Goal: Contribute content: Add original content to the website for others to see

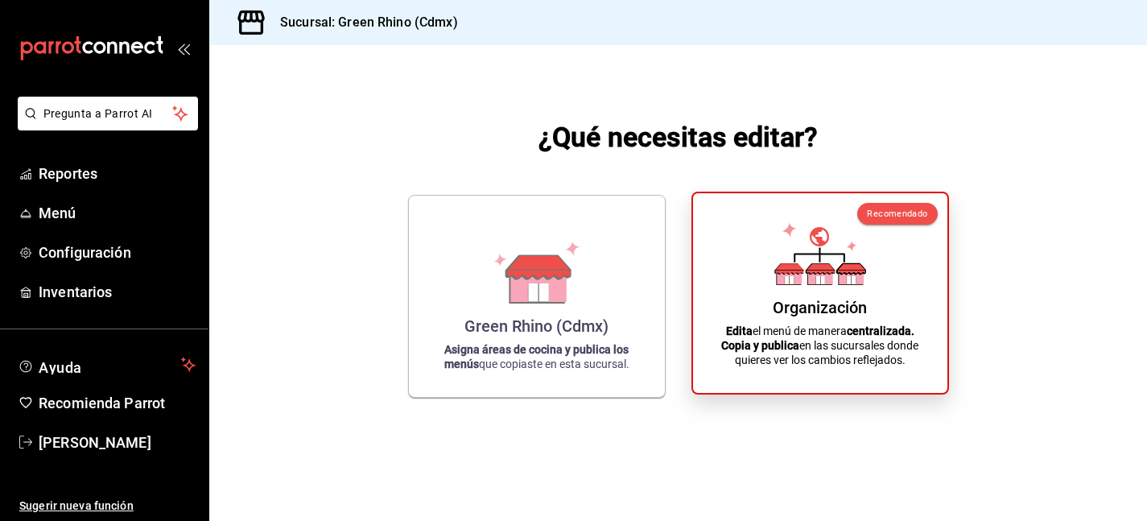
click at [814, 310] on div "Organización" at bounding box center [820, 307] width 94 height 19
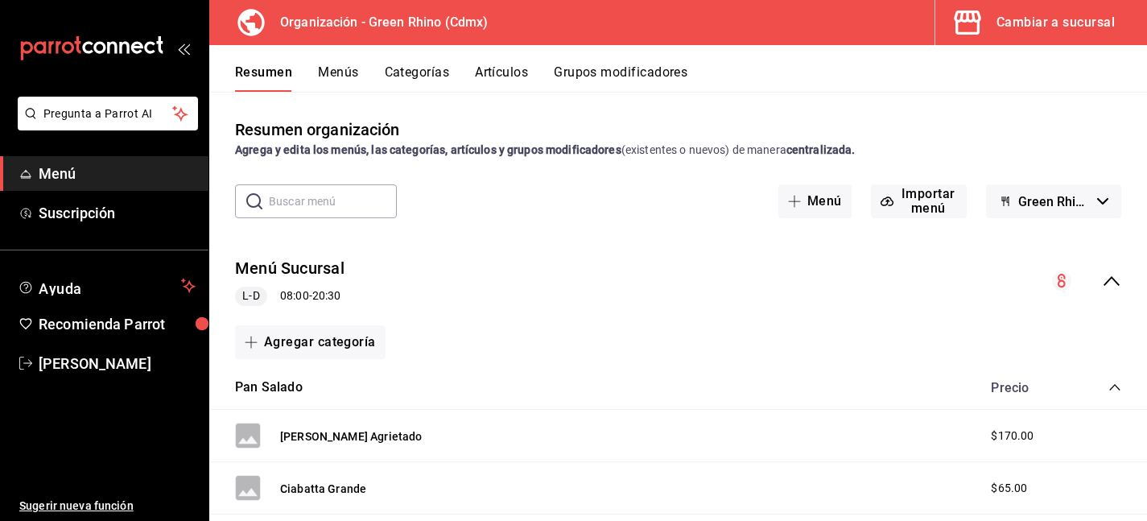
click at [514, 80] on button "Artículos" at bounding box center [501, 77] width 53 height 27
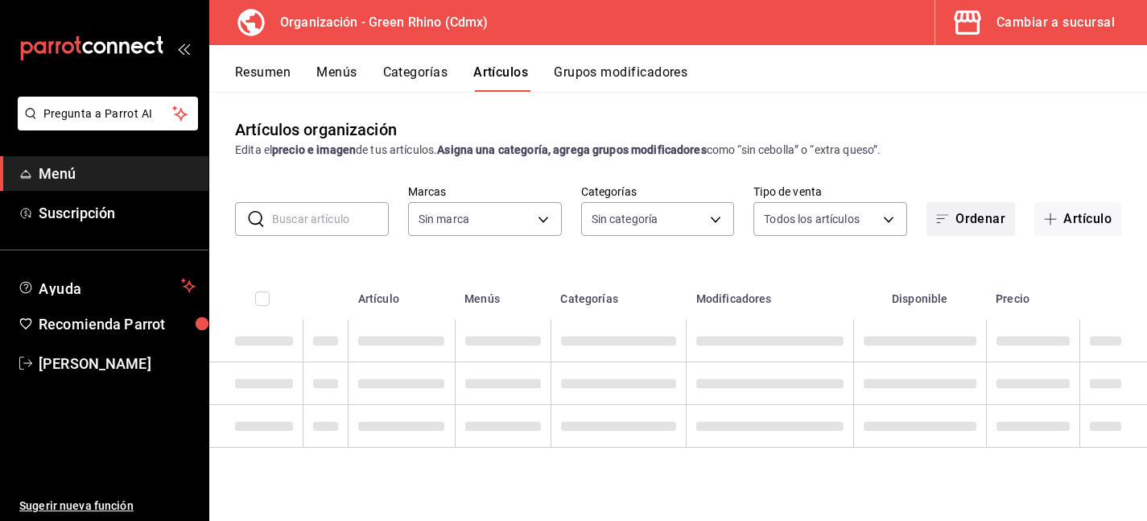
type input "718e4269-ab1b-41b6-b1a3-b54ad853307e"
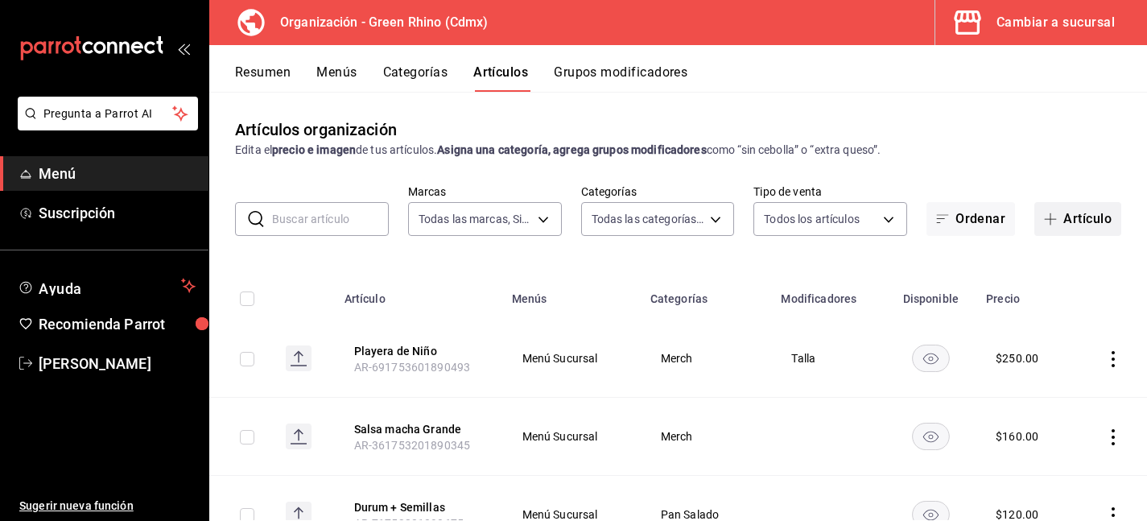
type input "a63415d0-f08f-4da5-93bf-970c3b860b08,be571465-ace9-4e63-97a2-0382f1ecc6c2,096c3…"
click at [1077, 227] on button "Artículo" at bounding box center [1077, 219] width 87 height 34
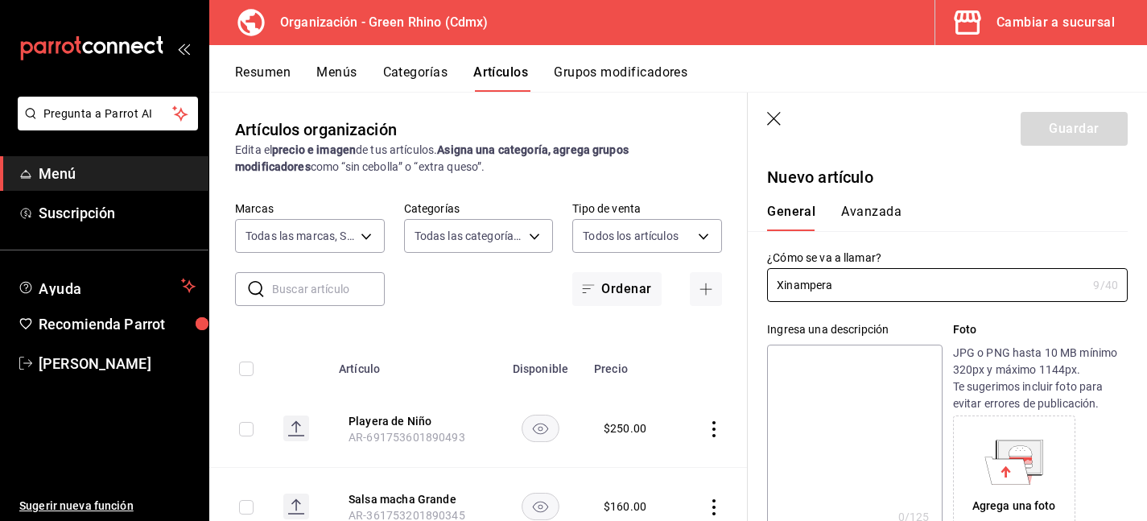
scroll to position [3, 0]
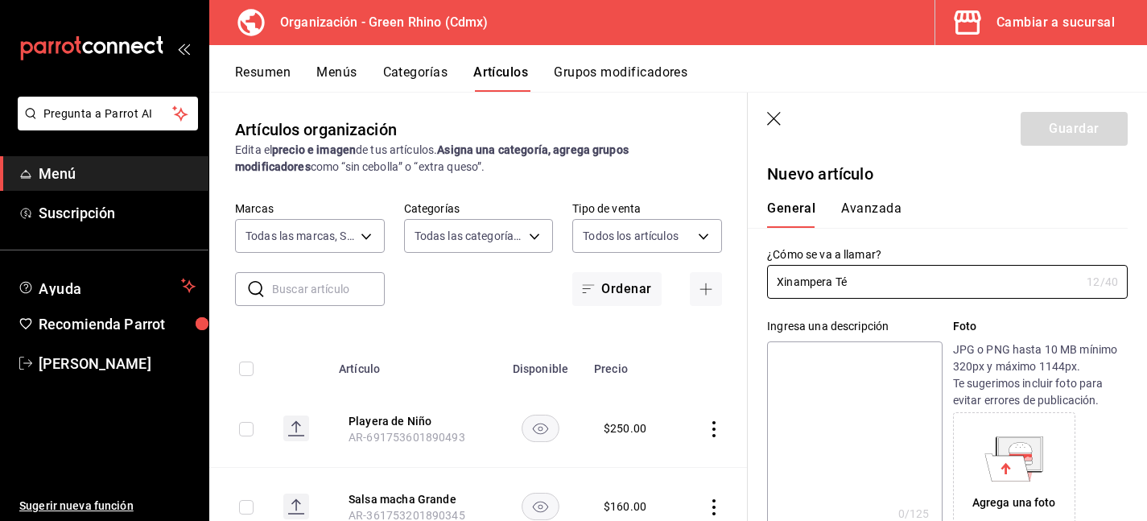
type input "Xinampera Té"
click at [774, 122] on icon "button" at bounding box center [775, 120] width 16 height 16
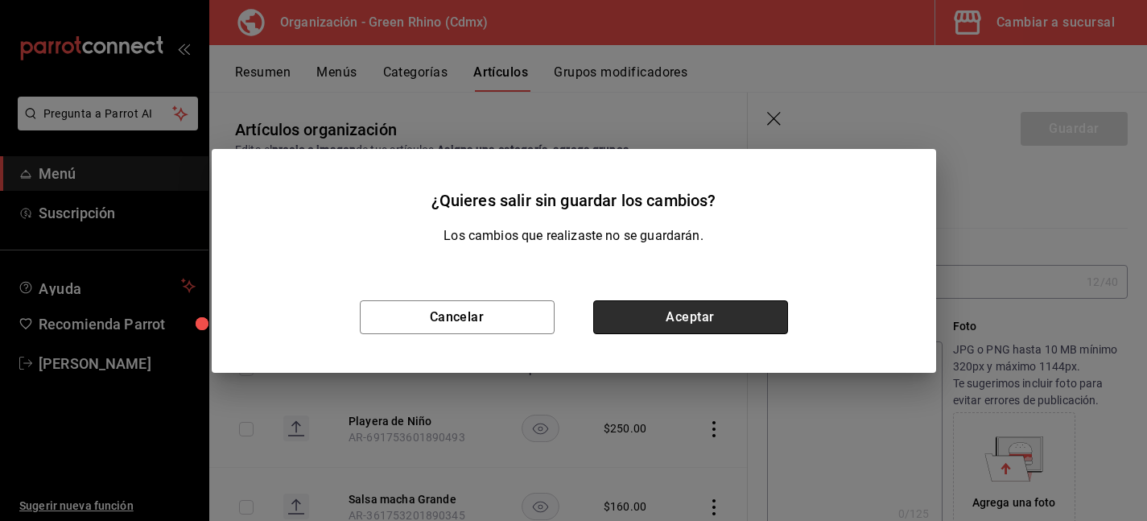
click at [622, 316] on button "Aceptar" at bounding box center [690, 317] width 195 height 34
